Goal: Task Accomplishment & Management: Manage account settings

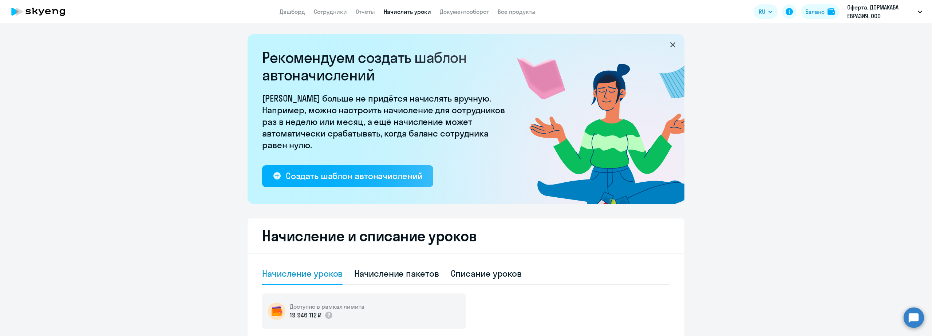
select select "10"
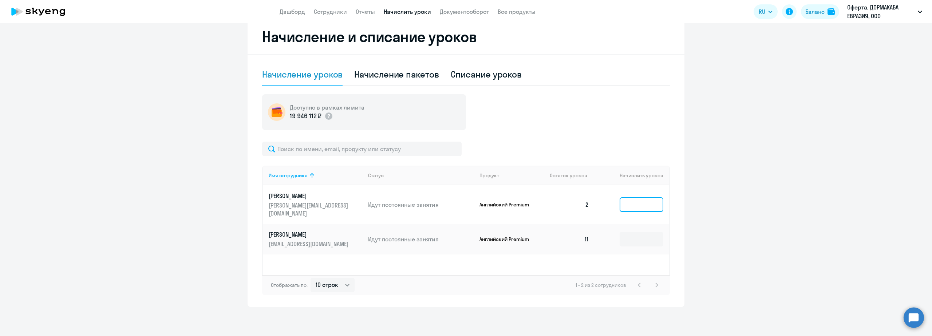
click at [635, 197] on input at bounding box center [642, 204] width 44 height 15
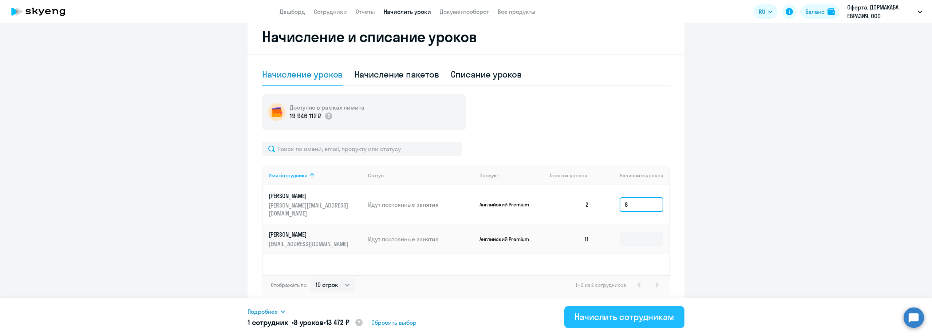
type input "8"
click at [616, 318] on div "Начислить сотрудникам" at bounding box center [625, 317] width 100 height 12
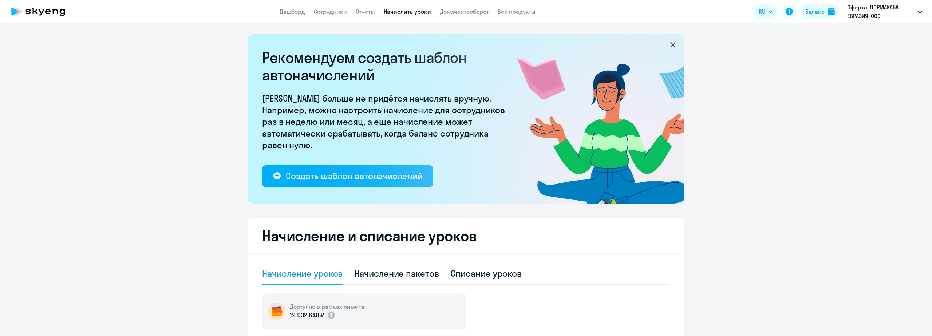
select select "10"
